Goal: Contribute content: Add original content to the website for others to see

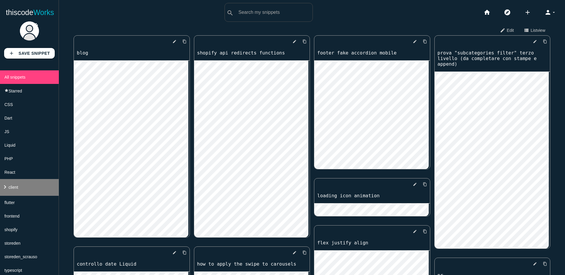
scroll to position [18, 0]
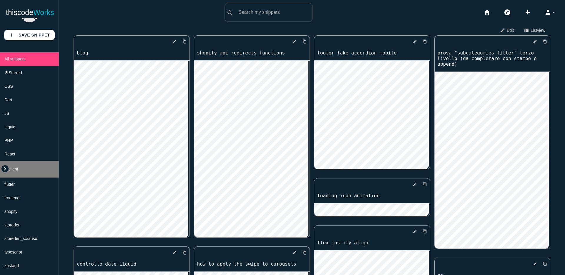
click at [6, 171] on icon "keyboard_arrow_right" at bounding box center [4, 168] width 7 height 7
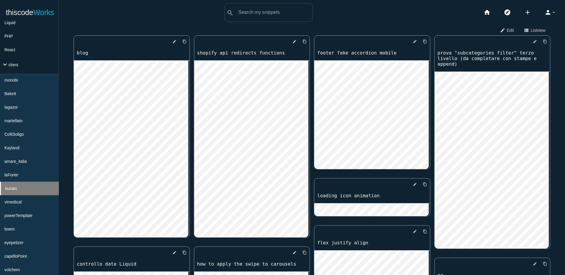
scroll to position [131, 0]
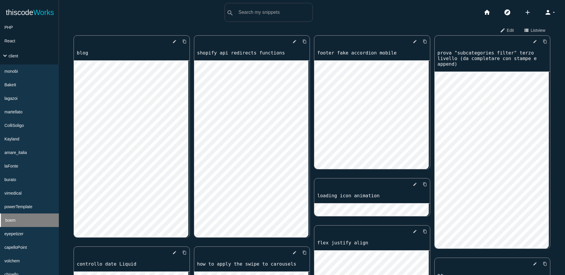
click at [36, 221] on li "boem" at bounding box center [29, 220] width 59 height 14
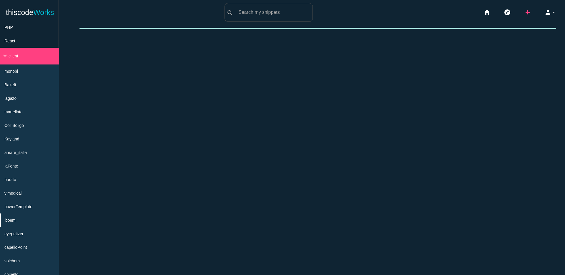
click at [526, 12] on icon "add" at bounding box center [527, 12] width 7 height 19
click at [536, 13] on link "code Snippet" at bounding box center [539, 10] width 41 height 15
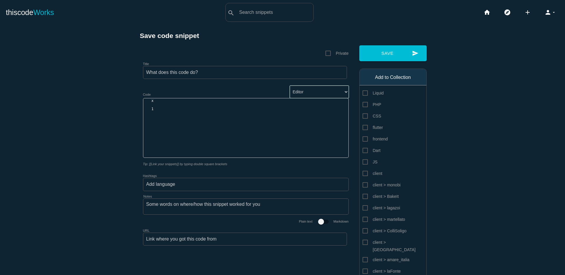
click at [306, 91] on select "Editor HTML Editor Javascript Editor PHP Editor Python Editor" at bounding box center [319, 92] width 59 height 12
select select "javascript"
click at [290, 86] on select "Editor HTML Editor Javascript Editor PHP Editor Python Editor" at bounding box center [319, 92] width 59 height 12
click at [240, 115] on div "​ x 1 ​" at bounding box center [245, 128] width 205 height 59
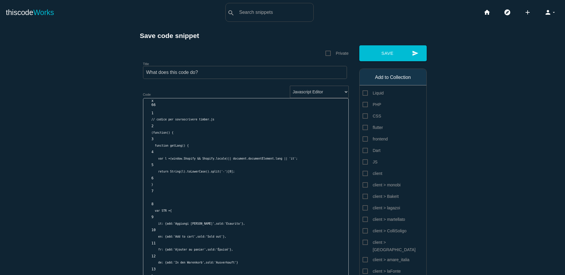
click at [362, 139] on span "frontend" at bounding box center [374, 138] width 25 height 7
click at [362, 139] on input "frontend" at bounding box center [364, 137] width 4 height 4
checkbox input "true"
click at [363, 161] on span "JS" at bounding box center [369, 161] width 15 height 7
click at [363, 161] on input "JS" at bounding box center [364, 160] width 4 height 4
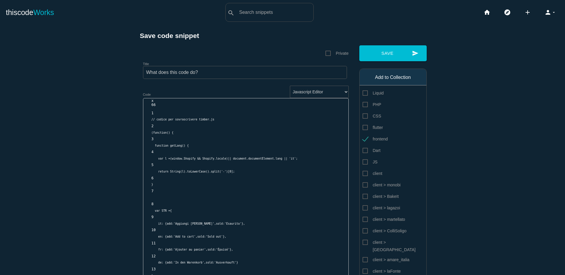
checkbox input "true"
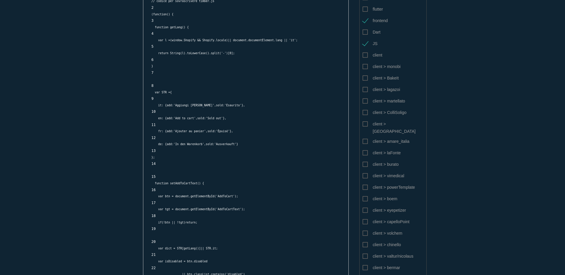
scroll to position [119, 0]
click at [362, 195] on span "client > boem" at bounding box center [379, 198] width 35 height 7
click at [362, 195] on input "client > boem" at bounding box center [364, 197] width 4 height 4
checkbox input "true"
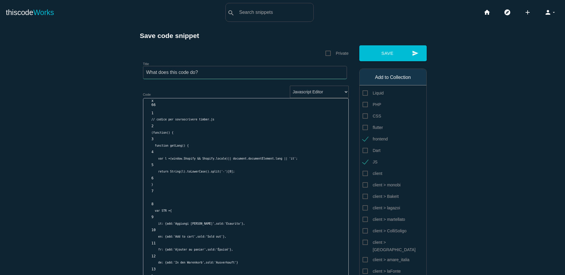
click at [216, 74] on input "Title" at bounding box center [245, 72] width 204 height 13
paste input "sovrascrivere timber.js"
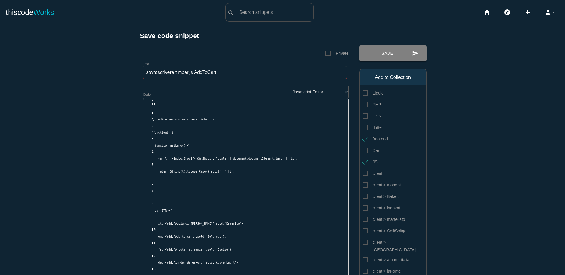
type input "sovrascrivere timber.js AddToCart"
click at [392, 50] on button "send Save" at bounding box center [392, 53] width 67 height 16
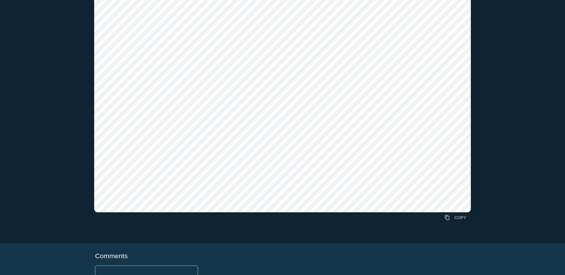
scroll to position [136, 0]
